Goal: Information Seeking & Learning: Learn about a topic

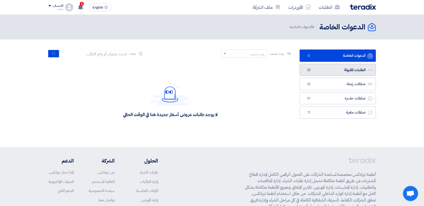
click at [346, 68] on link "الطلبات المقبولة الطلبات المقبولة 22" at bounding box center [337, 70] width 76 height 12
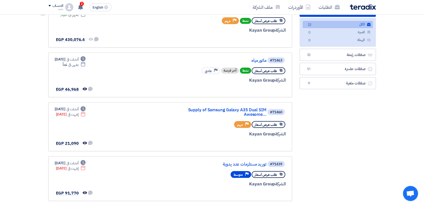
scroll to position [59, 0]
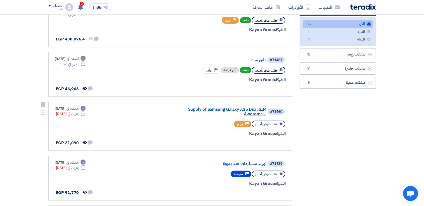
click at [224, 108] on link "Supply of Samsung Galaxy A35 Dual SIM Awesome..." at bounding box center [216, 111] width 100 height 9
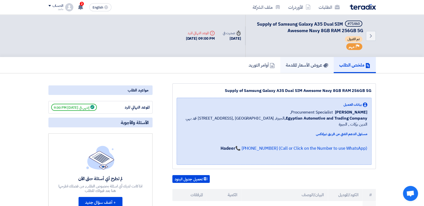
click at [316, 65] on h5 "عروض الأسعار المقدمة" at bounding box center [306, 65] width 42 height 6
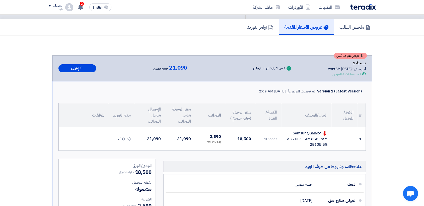
scroll to position [38, 0]
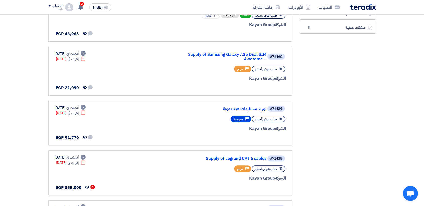
scroll to position [123, 0]
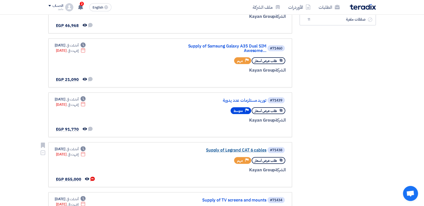
click at [229, 148] on link "Supply of Legrand CAT 6 cables" at bounding box center [216, 150] width 100 height 5
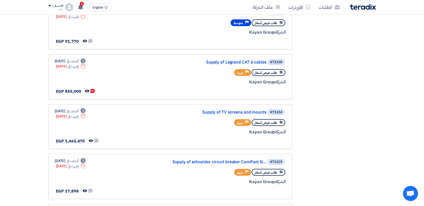
scroll to position [249, 0]
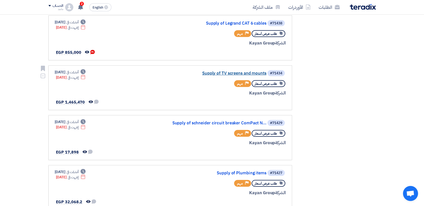
click at [223, 71] on link "Supply of TV screens and mounts" at bounding box center [216, 73] width 100 height 5
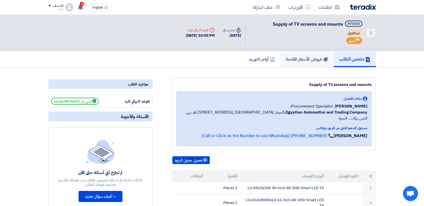
click at [305, 53] on link "عروض الأسعار المقدمة" at bounding box center [306, 59] width 53 height 16
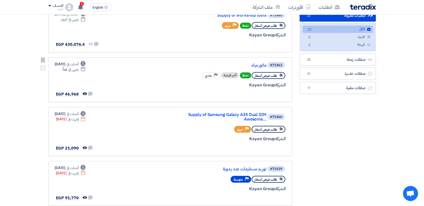
scroll to position [55, 0]
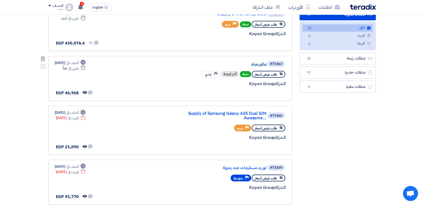
click at [254, 63] on link "ماتور مياه" at bounding box center [216, 64] width 100 height 5
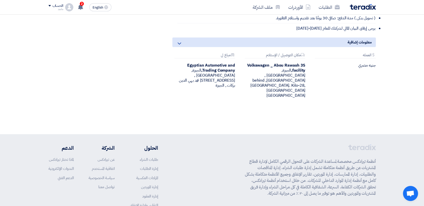
scroll to position [327, 0]
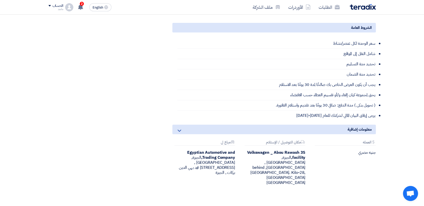
click at [254, 69] on li "تحديد مدة الضمان" at bounding box center [276, 74] width 198 height 10
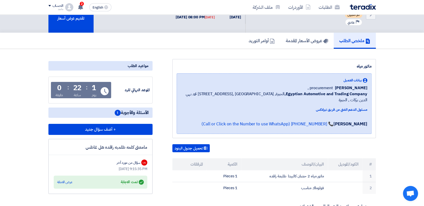
scroll to position [0, 0]
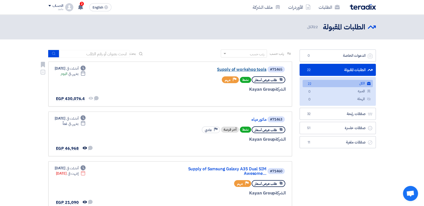
click at [243, 70] on link "Supply of workshop tools" at bounding box center [216, 69] width 100 height 5
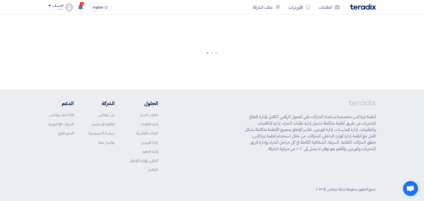
click at [243, 70] on div at bounding box center [212, 52] width 424 height 75
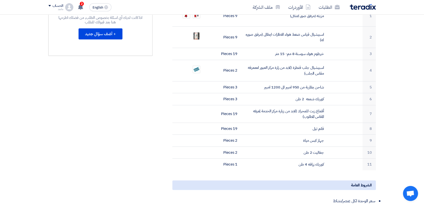
scroll to position [177, 0]
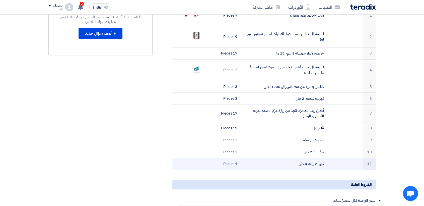
click at [280, 162] on td "كوريك زرافه 4 طن" at bounding box center [284, 164] width 86 height 12
